Goal: Contribute content: Add original content to the website for others to see

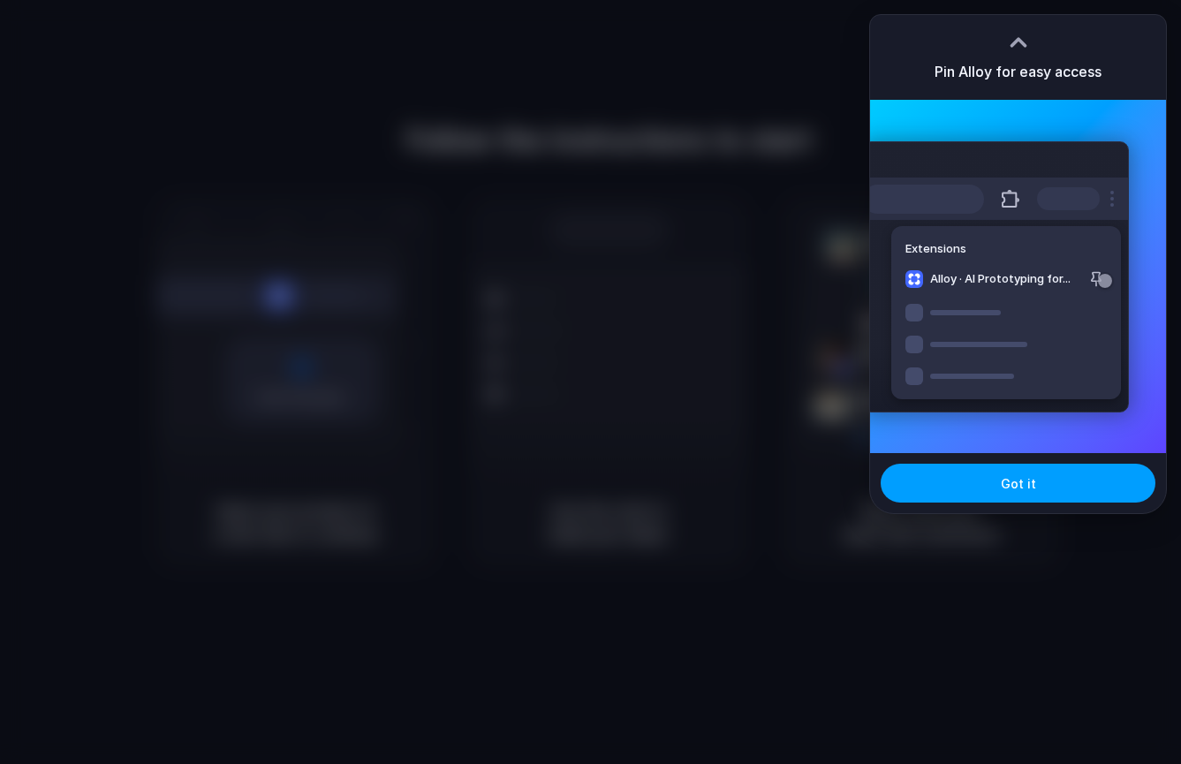
click at [1061, 476] on button "Got it" at bounding box center [1018, 483] width 275 height 39
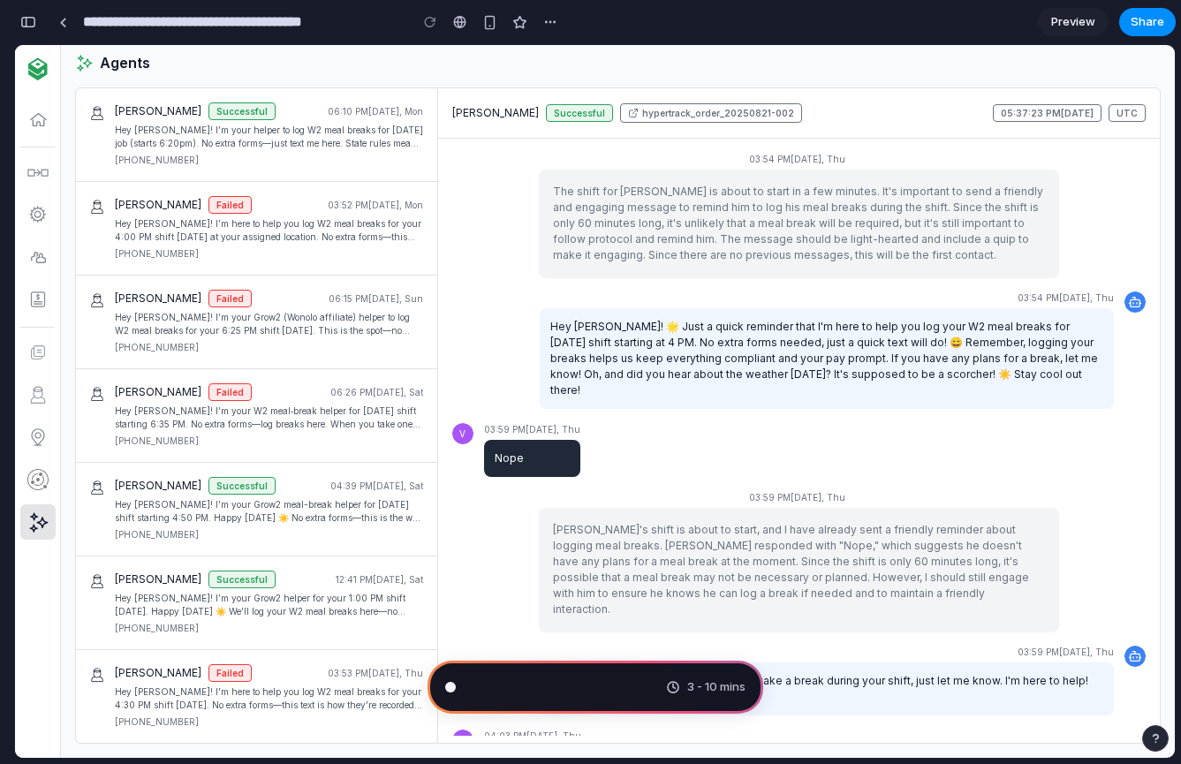
type input "**********"
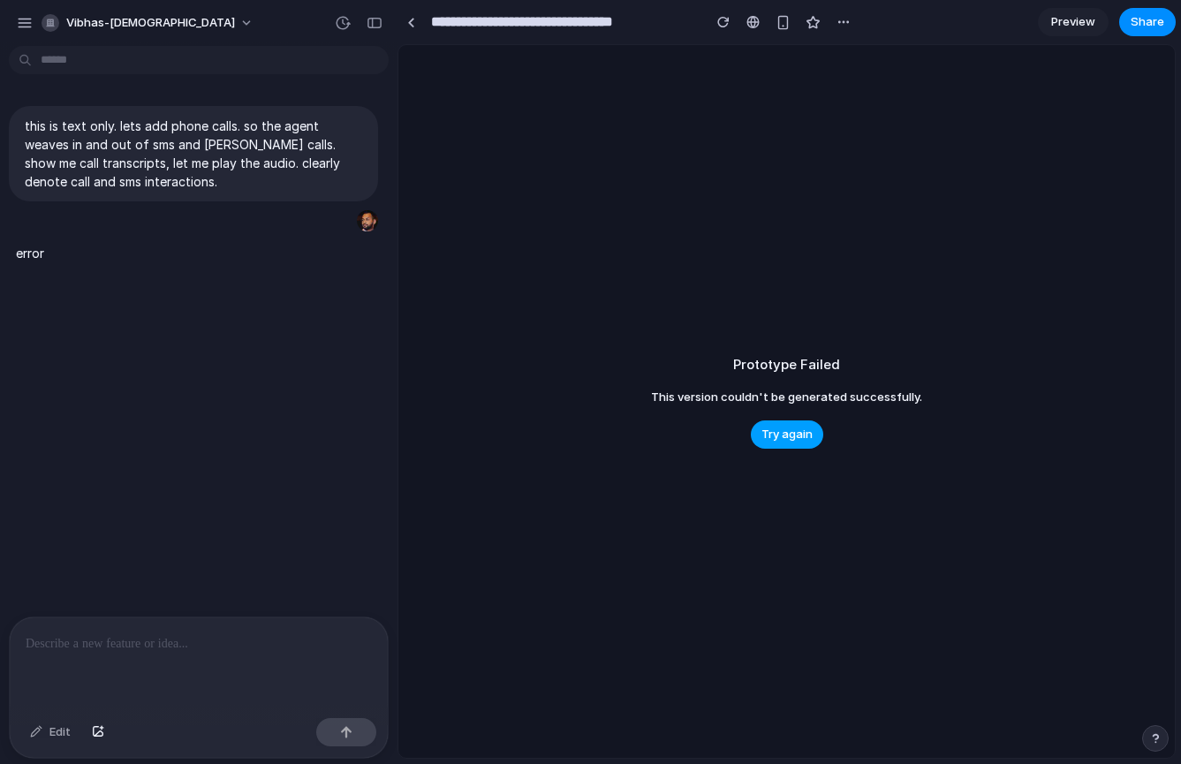
click at [771, 433] on span "Try again" at bounding box center [787, 435] width 51 height 18
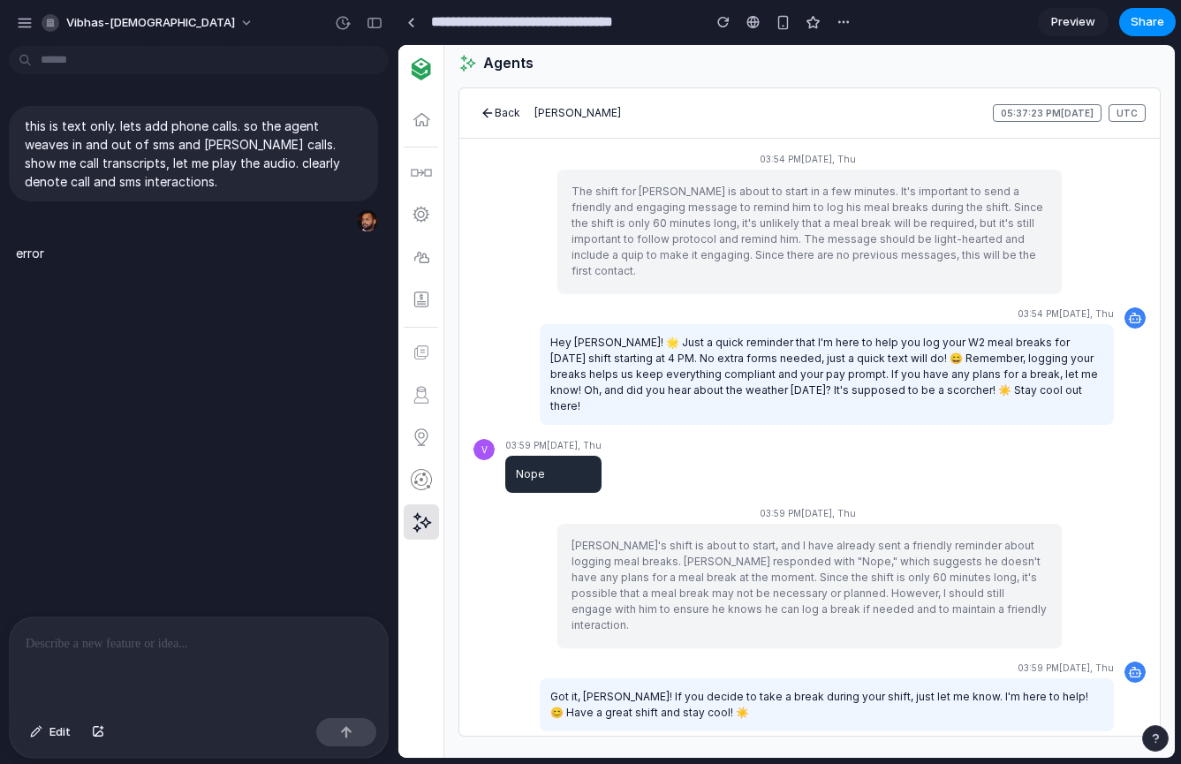
click at [661, 679] on div "Got it, Vladimir! If you decide to take a break during your shift, just let me …" at bounding box center [827, 705] width 574 height 53
